Goal: Information Seeking & Learning: Learn about a topic

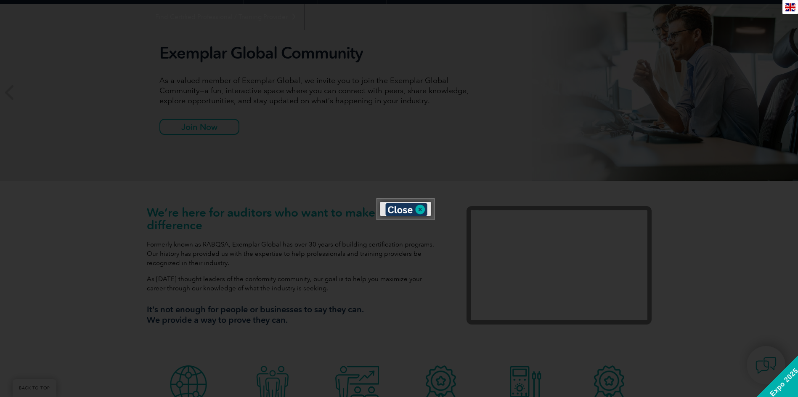
scroll to position [101, 0]
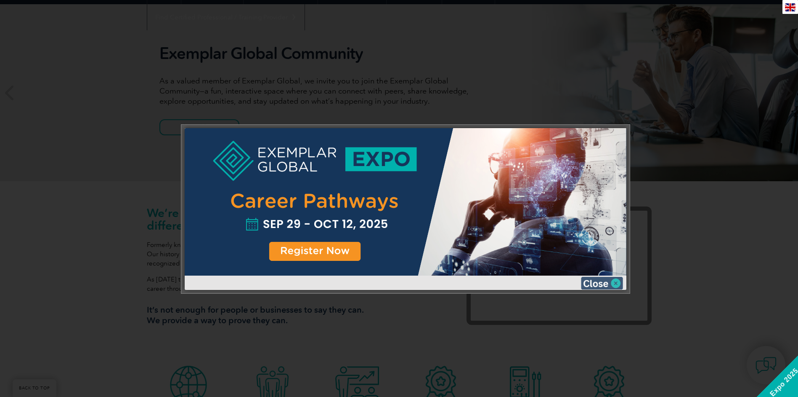
click at [604, 282] on img at bounding box center [602, 283] width 42 height 13
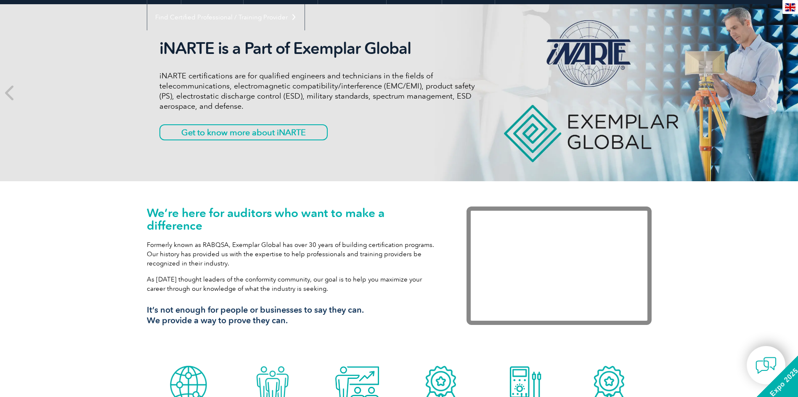
scroll to position [0, 0]
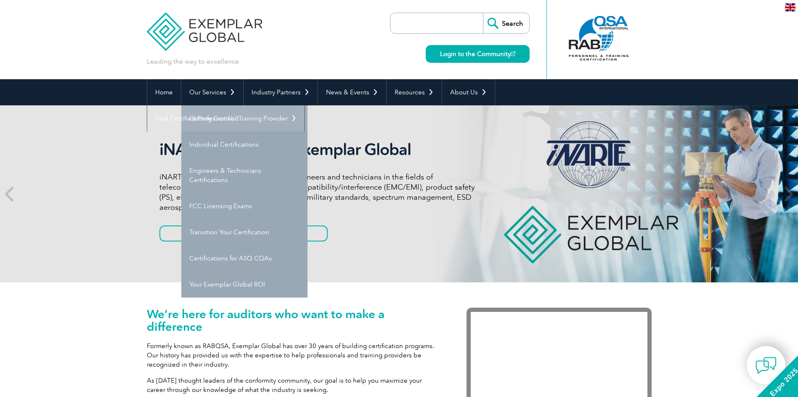
click at [221, 113] on link "Getting Certified" at bounding box center [244, 118] width 126 height 26
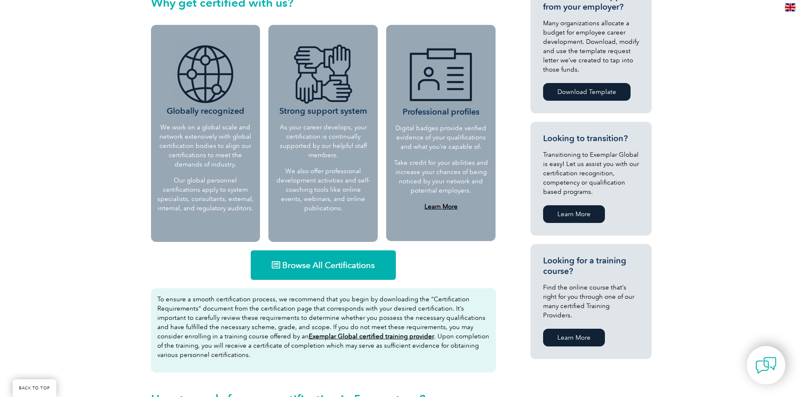
scroll to position [339, 0]
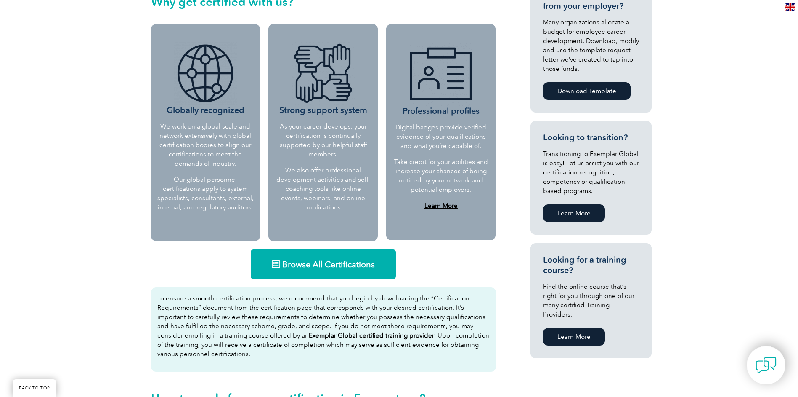
click at [582, 331] on link "Learn More" at bounding box center [574, 336] width 62 height 18
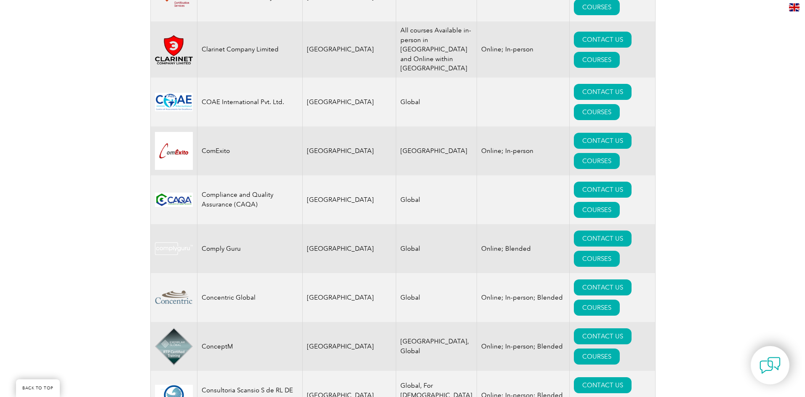
scroll to position [2863, 0]
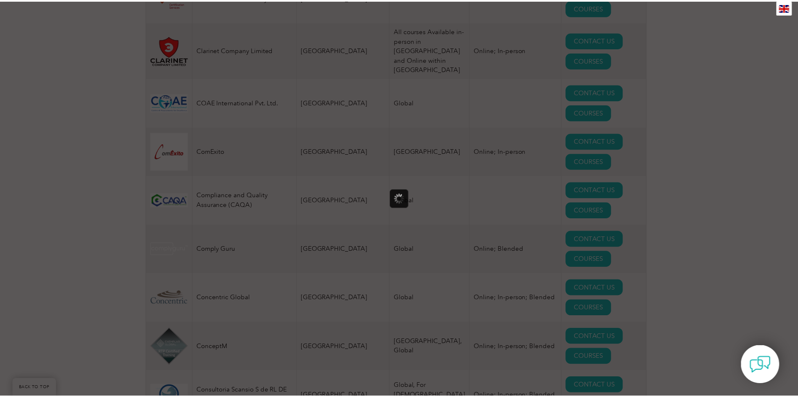
scroll to position [0, 0]
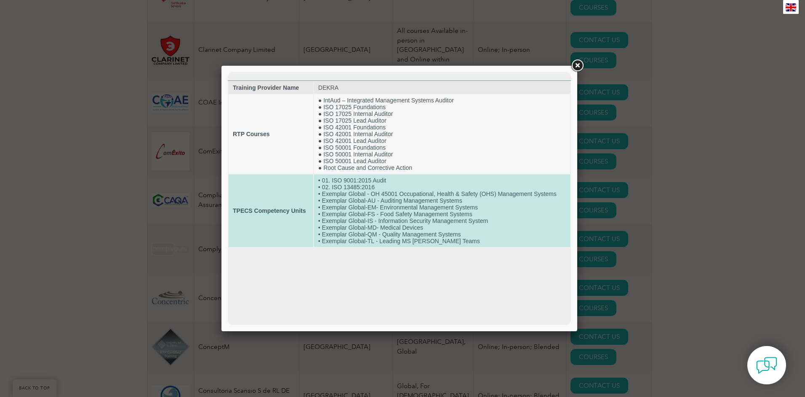
click at [378, 181] on td "• 01. ISO 9001:2015 Audit • 02. ISO 13485:2016 • Exemplar Global - OH 45001 Occ…" at bounding box center [442, 210] width 256 height 72
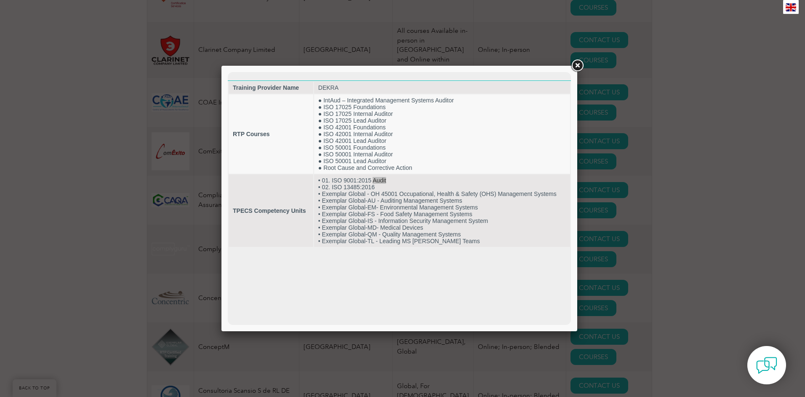
click at [581, 66] on link at bounding box center [577, 65] width 15 height 15
